Goal: Transaction & Acquisition: Book appointment/travel/reservation

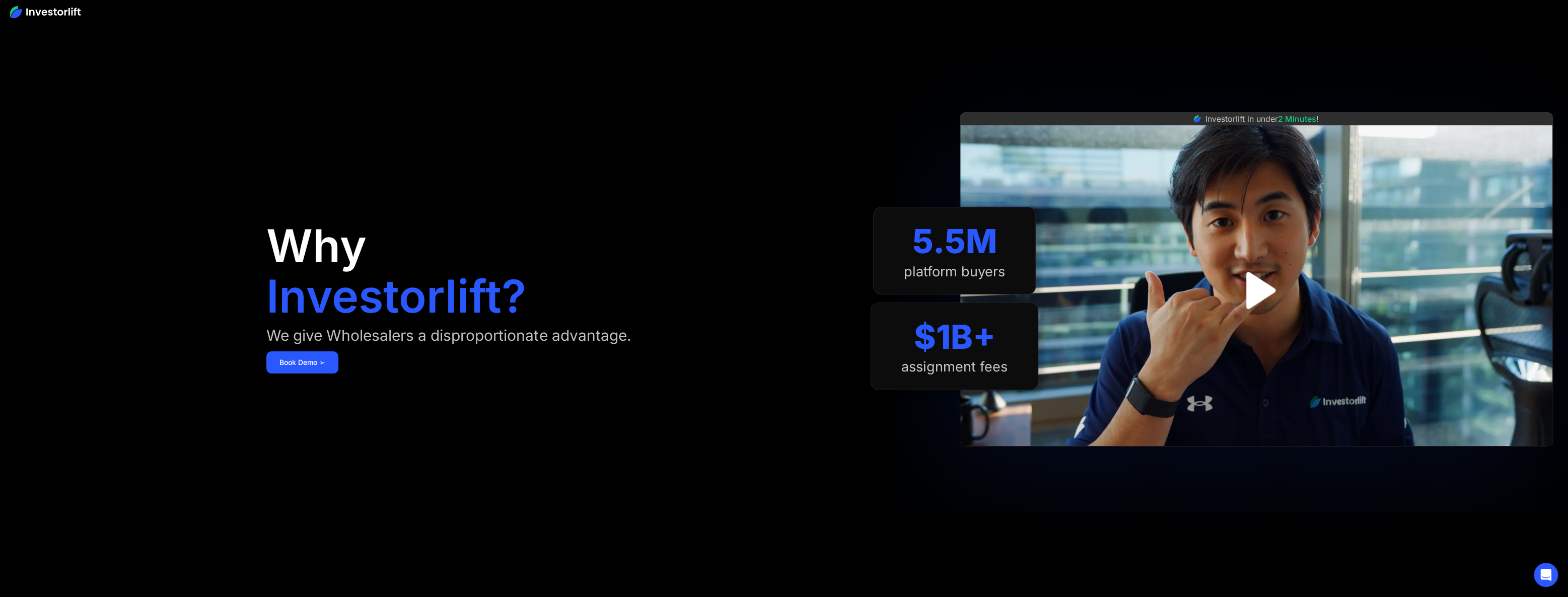
click at [1266, 287] on img "open lightbox" at bounding box center [1256, 291] width 67 height 67
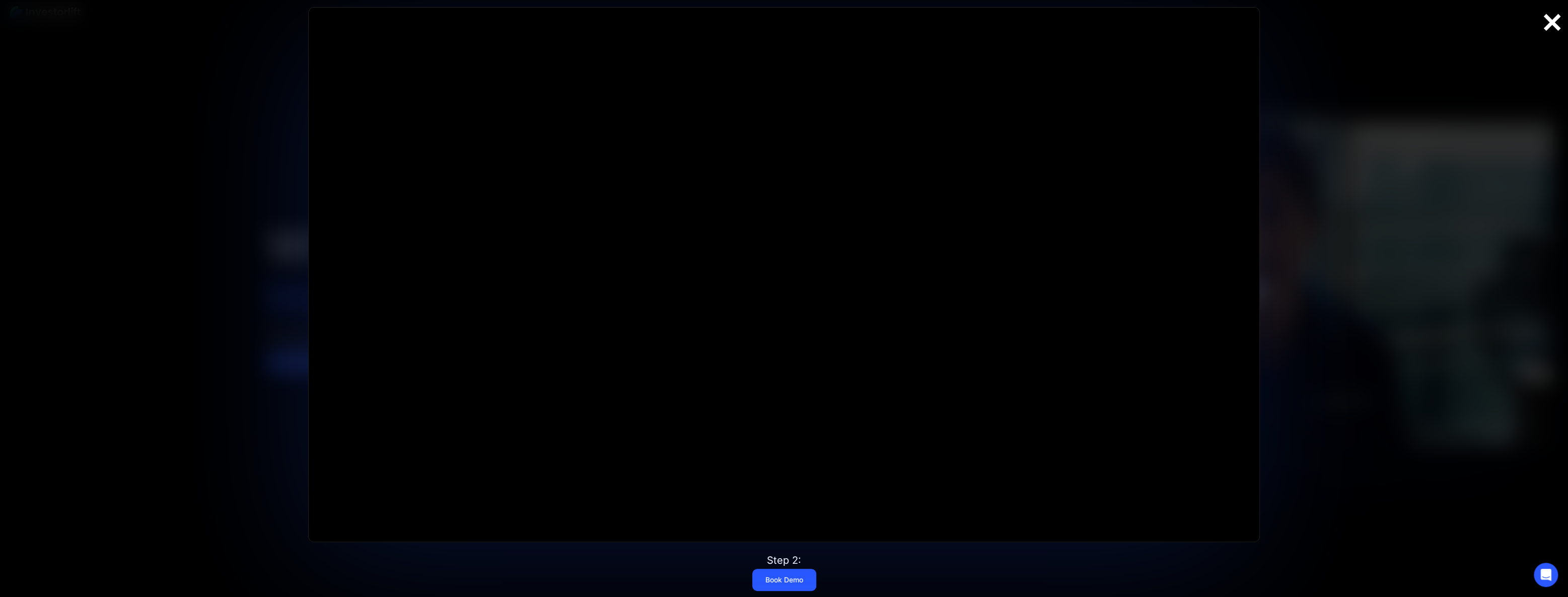
click at [1551, 24] on div at bounding box center [1552, 22] width 32 height 21
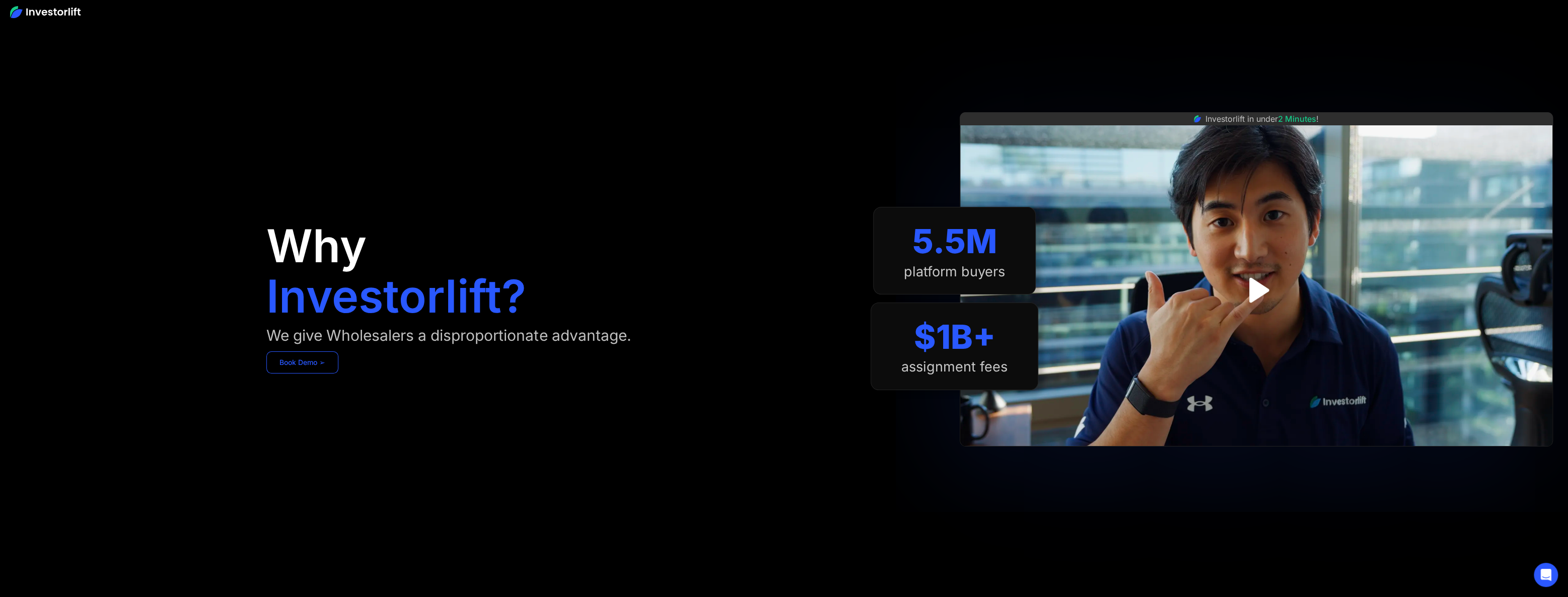
click at [300, 365] on link "Book Demo ➢" at bounding box center [302, 363] width 72 height 22
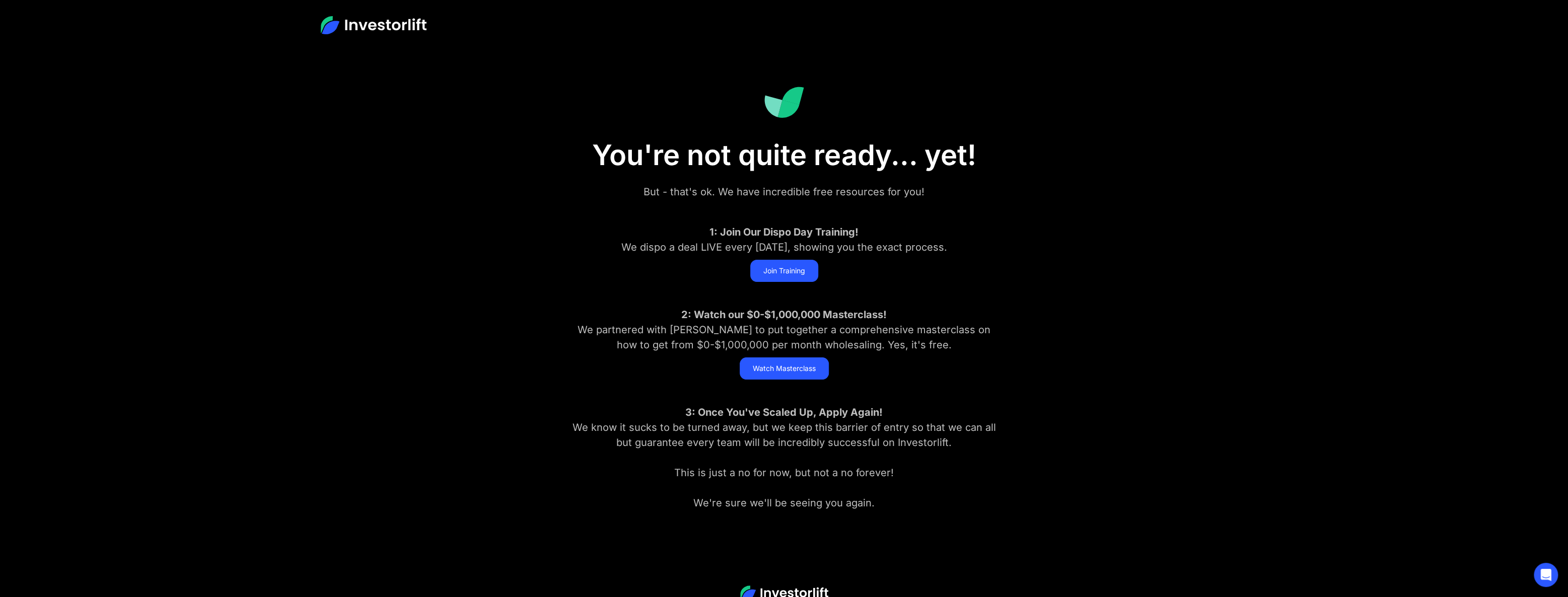
scroll to position [55, 0]
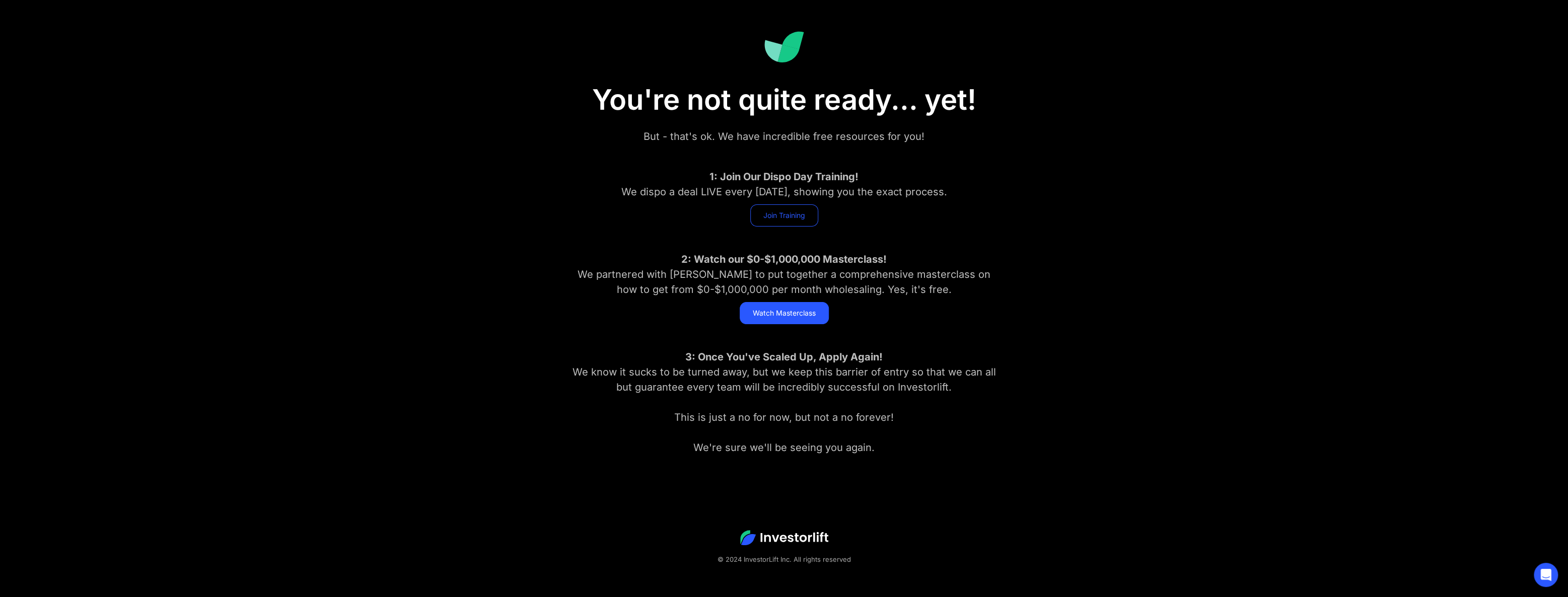
click at [793, 216] on link "Join Training" at bounding box center [784, 216] width 68 height 22
